Goal: Information Seeking & Learning: Learn about a topic

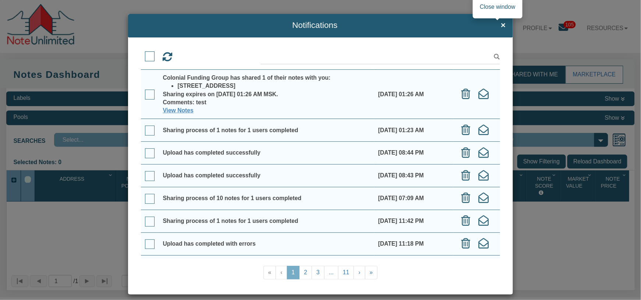
click at [501, 24] on span "×" at bounding box center [503, 25] width 5 height 9
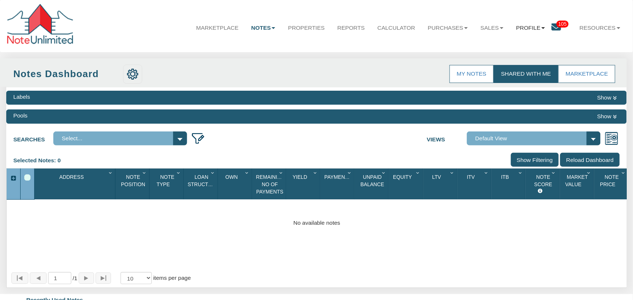
click at [542, 29] on b at bounding box center [544, 28] width 4 height 2
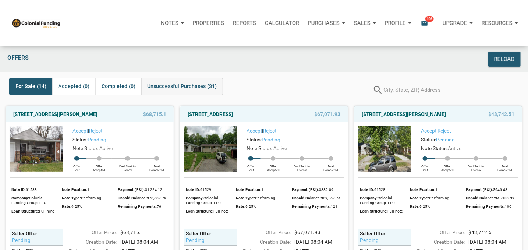
click at [189, 87] on span "Unsuccessful Purchases (31)" at bounding box center [182, 86] width 70 height 9
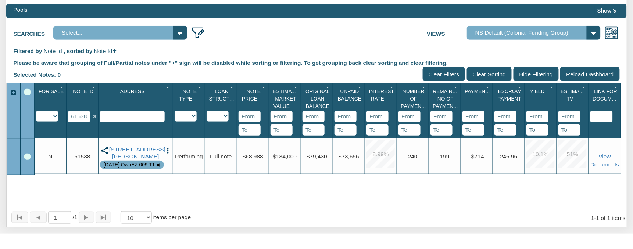
scroll to position [6, 0]
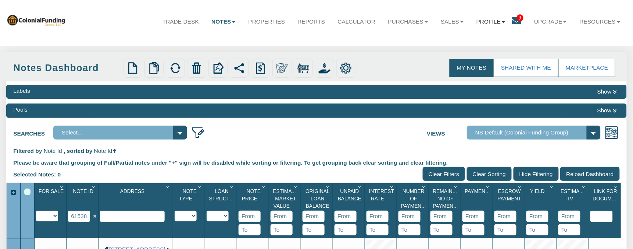
click at [500, 26] on link "Profile" at bounding box center [491, 22] width 42 height 20
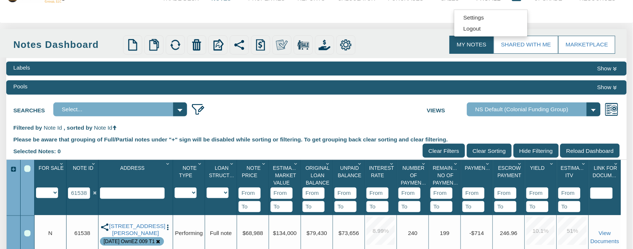
scroll to position [0, 0]
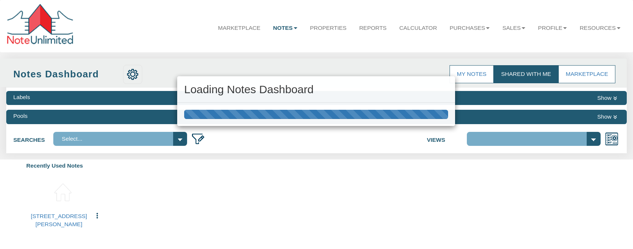
select select "3"
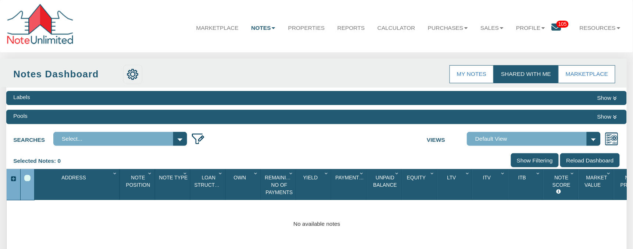
click at [529, 159] on input "Show Filtering" at bounding box center [535, 160] width 48 height 14
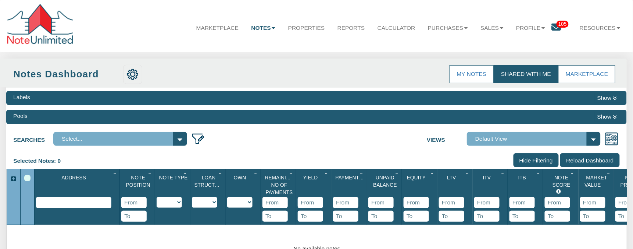
click at [529, 159] on input "Show Filtering" at bounding box center [537, 160] width 46 height 14
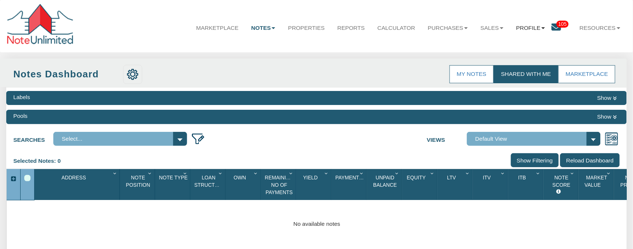
click at [529, 27] on link "Profile" at bounding box center [531, 28] width 42 height 20
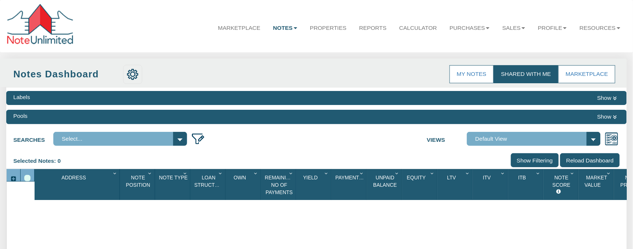
select select "3"
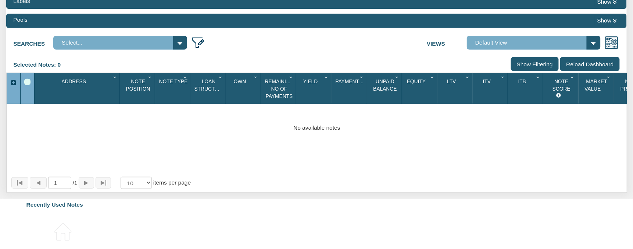
scroll to position [59, 0]
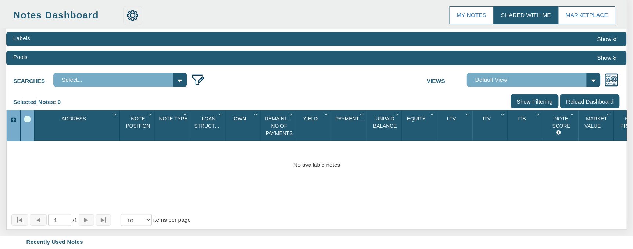
click at [592, 103] on input "Reload Dashboard" at bounding box center [589, 101] width 59 height 14
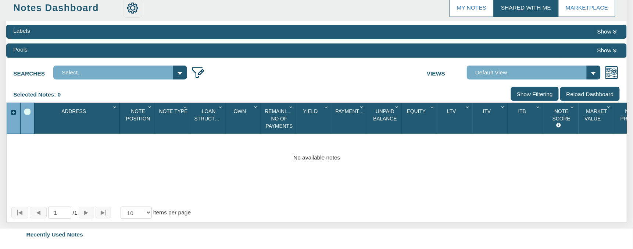
scroll to position [0, 0]
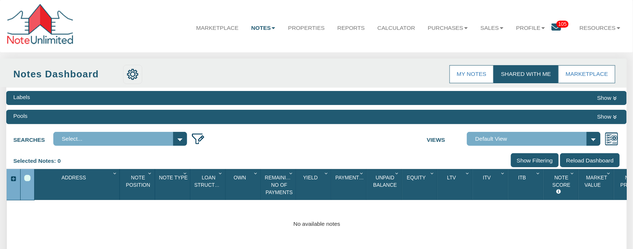
click at [534, 161] on input "Show Filtering" at bounding box center [535, 160] width 48 height 14
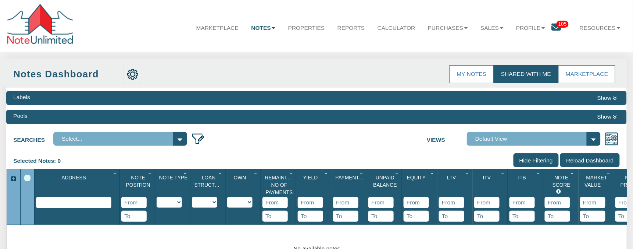
click at [539, 166] on input "Show Filtering" at bounding box center [537, 160] width 46 height 14
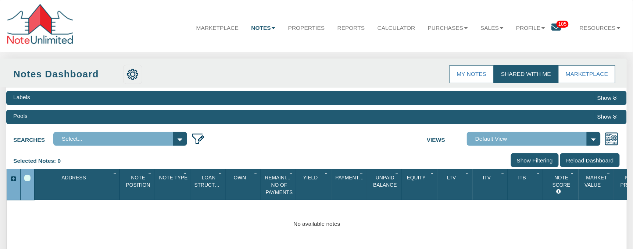
click at [32, 231] on div at bounding box center [21, 235] width 28 height 70
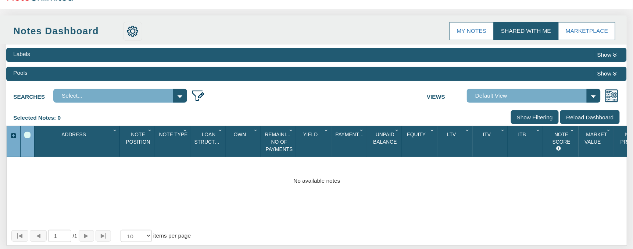
scroll to position [38, 0]
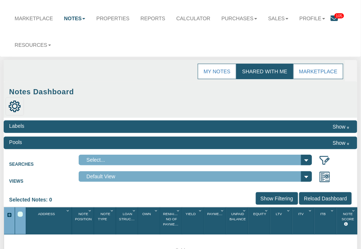
click at [213, 85] on div "Notes Dashboard" at bounding box center [181, 100] width 354 height 31
click at [218, 85] on div "Notes Dashboard" at bounding box center [181, 100] width 354 height 31
click at [227, 85] on div "Notes Dashboard" at bounding box center [181, 100] width 354 height 31
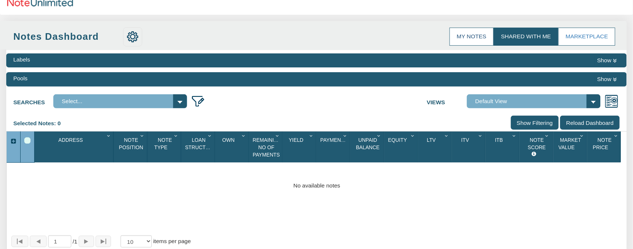
click at [462, 37] on link "My Notes" at bounding box center [472, 37] width 44 height 18
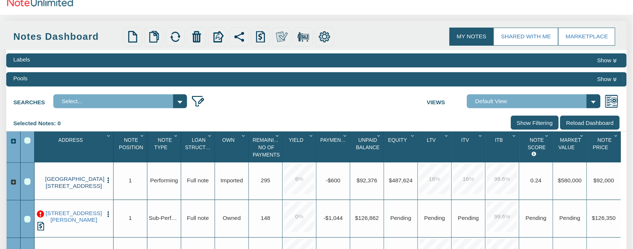
click at [77, 184] on link "0000 B Lafayette Ave, Baltimore, MD, 21202" at bounding box center [73, 182] width 57 height 14
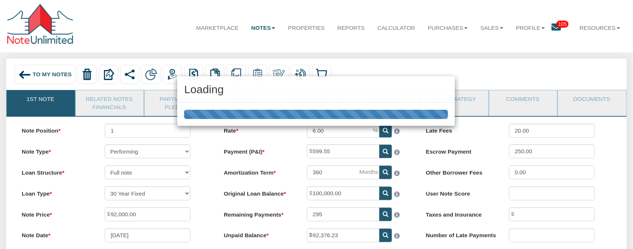
drag, startPoint x: 286, startPoint y: 122, endPoint x: 53, endPoint y: 149, distance: 234.3
click at [102, 103] on div "Loading" at bounding box center [316, 124] width 633 height 249
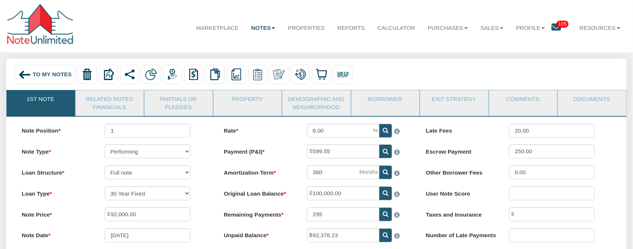
click at [112, 103] on link "Related Notes Financials" at bounding box center [110, 102] width 68 height 25
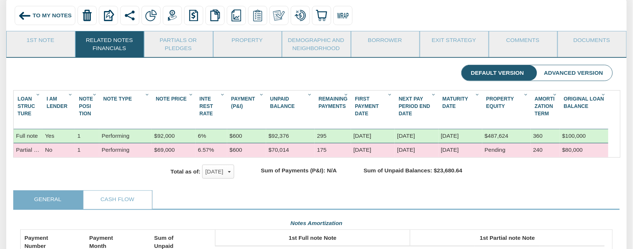
scroll to position [149, 592]
click at [430, 17] on div "To My Notes Delete with property Delete only note Redeeming and Non-Redeeming S…" at bounding box center [317, 16] width 608 height 21
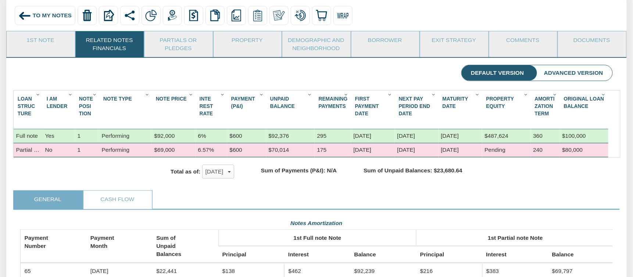
scroll to position [0, 0]
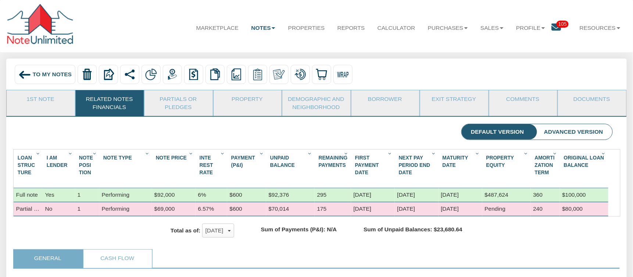
click at [36, 74] on span "To My Notes" at bounding box center [52, 74] width 39 height 6
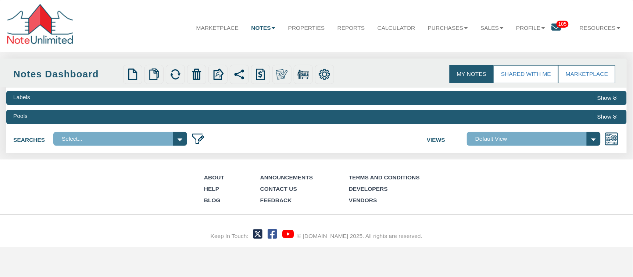
click at [328, 75] on img at bounding box center [325, 74] width 12 height 12
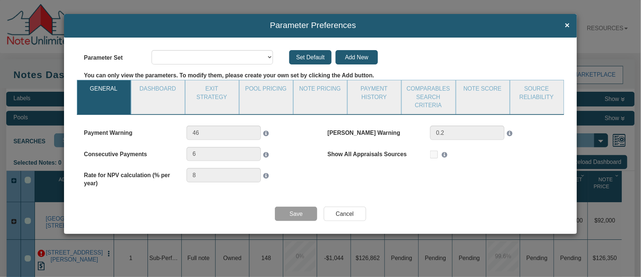
select select "object:14307"
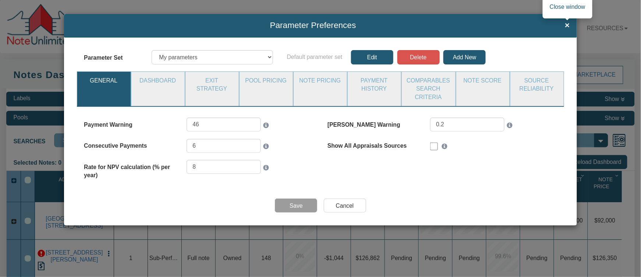
click at [568, 27] on span "×" at bounding box center [567, 25] width 5 height 9
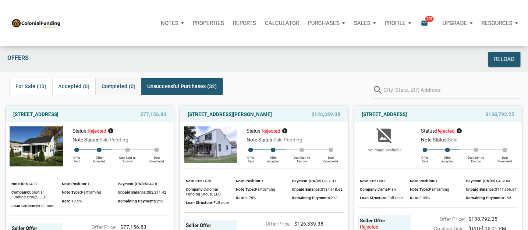
drag, startPoint x: 99, startPoint y: 88, endPoint x: 132, endPoint y: 87, distance: 33.1
click at [132, 87] on div "Completed (0)" at bounding box center [118, 86] width 46 height 17
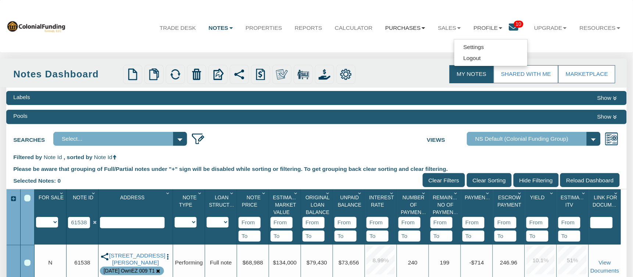
click at [422, 28] on b at bounding box center [424, 28] width 4 height 2
click at [457, 29] on b at bounding box center [459, 28] width 4 height 2
click at [412, 45] on link "Offers" at bounding box center [430, 46] width 73 height 11
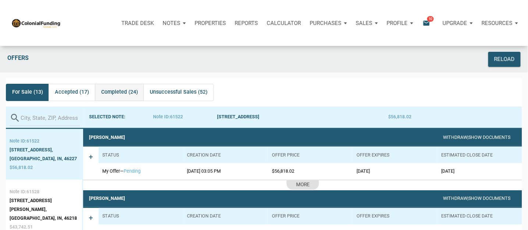
click at [124, 95] on span "Completed (24)" at bounding box center [119, 92] width 37 height 9
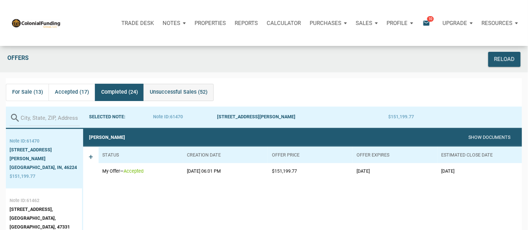
click at [185, 97] on span "Unsuccessful Sales (52)" at bounding box center [179, 92] width 58 height 9
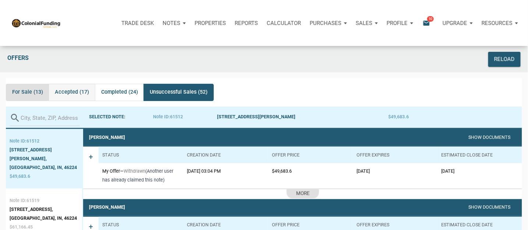
drag, startPoint x: 6, startPoint y: 91, endPoint x: 91, endPoint y: 98, distance: 84.9
click at [91, 98] on div "For Sale (13) Accepted (17) Completed (24) Unsuccessful Sales (52)" at bounding box center [110, 92] width 208 height 17
click at [190, 24] on div "Purchases" at bounding box center [174, 23] width 32 height 22
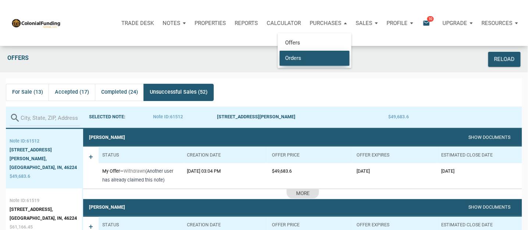
click at [288, 60] on link "Orders" at bounding box center [314, 57] width 70 height 15
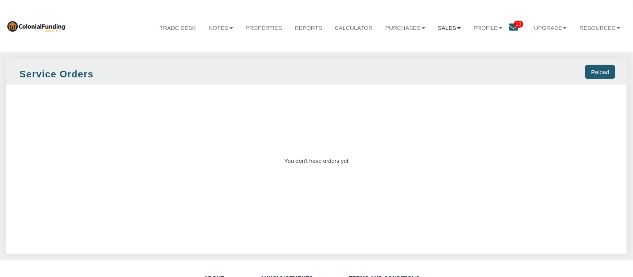
click at [457, 28] on b at bounding box center [459, 28] width 4 height 2
click at [410, 48] on link "Offers" at bounding box center [430, 46] width 73 height 11
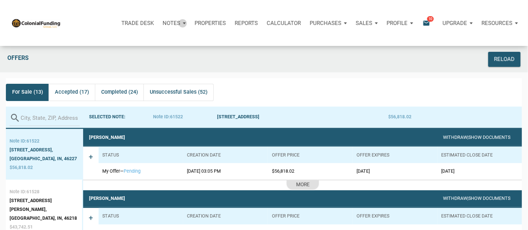
click at [181, 23] on div "Notes" at bounding box center [174, 23] width 32 height 22
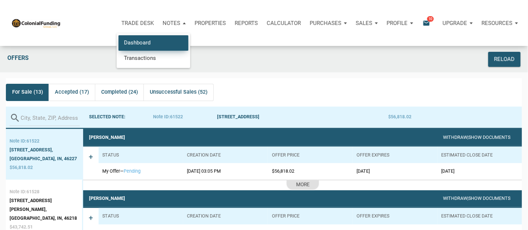
click at [139, 42] on link "Dashboard" at bounding box center [153, 42] width 70 height 15
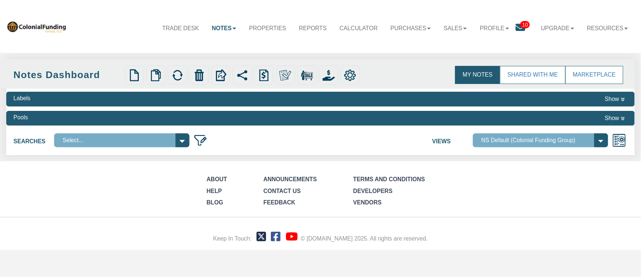
select select
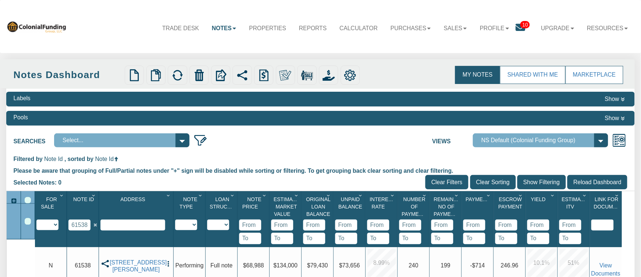
click at [350, 73] on img at bounding box center [350, 75] width 12 height 12
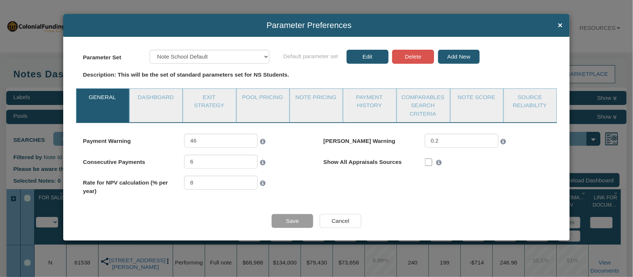
select select "object:1083"
